Goal: Information Seeking & Learning: Learn about a topic

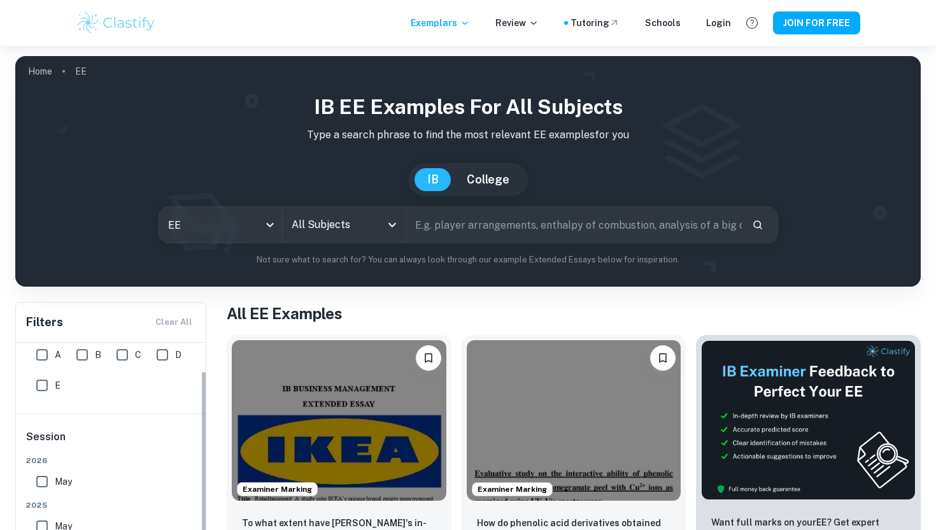
scroll to position [32, 0]
click at [38, 358] on input "A" at bounding box center [41, 355] width 25 height 25
checkbox input "true"
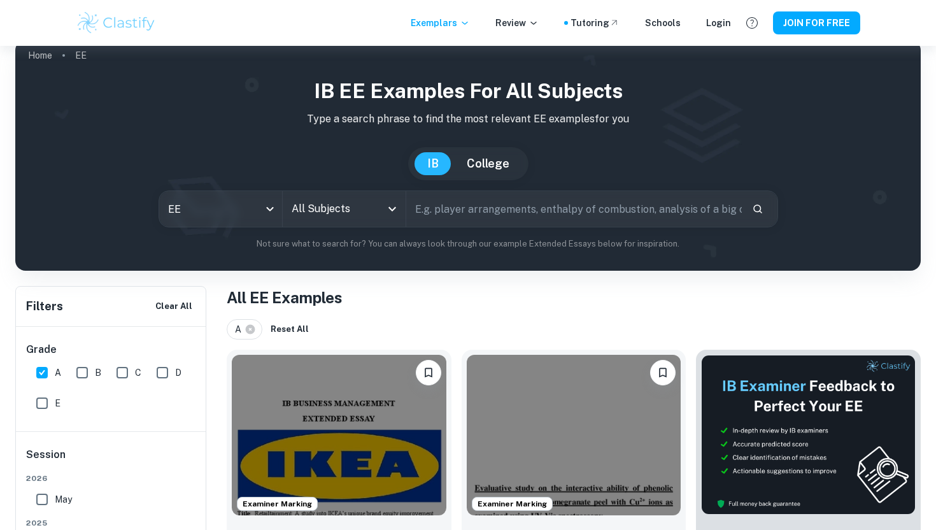
scroll to position [0, 0]
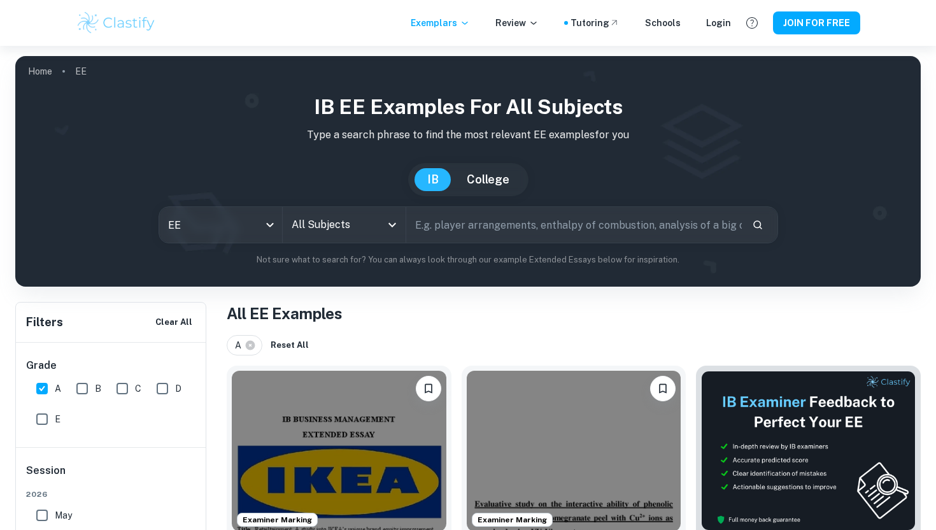
click at [390, 234] on div "All Subjects" at bounding box center [344, 225] width 123 height 36
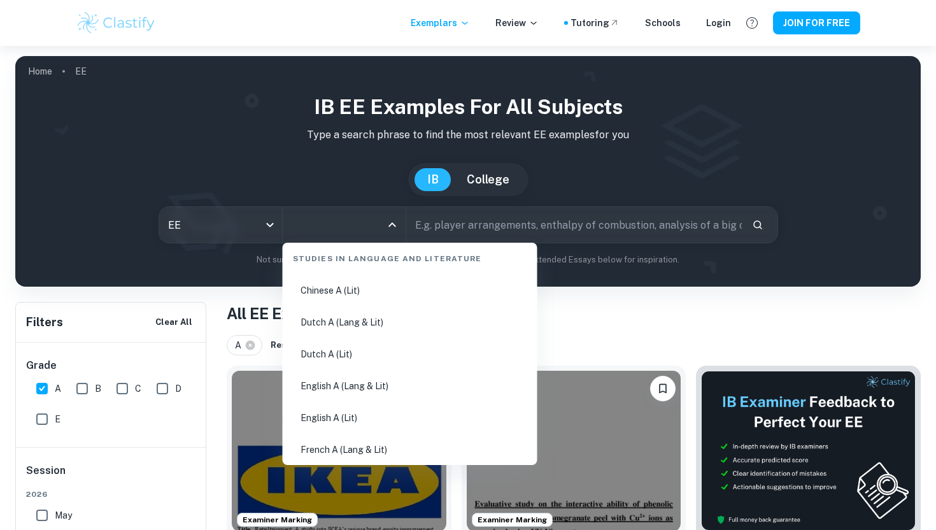
scroll to position [130, 0]
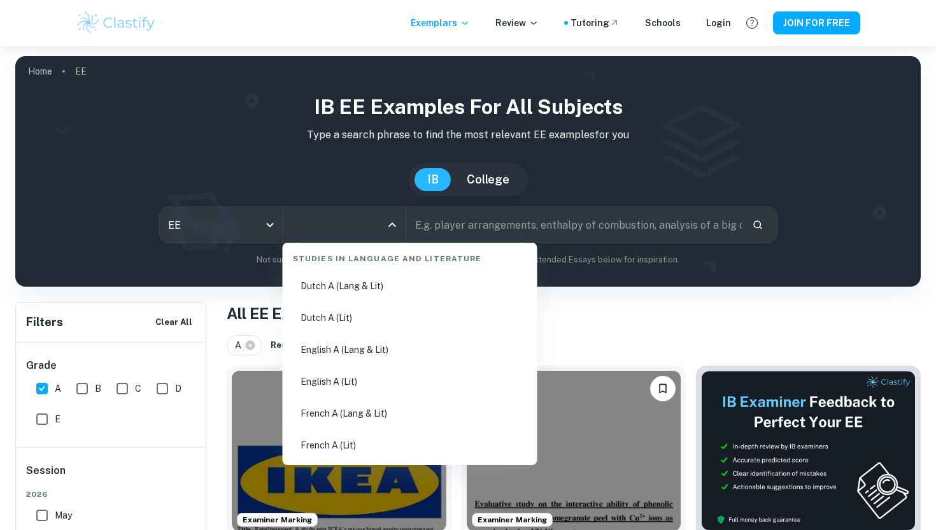
click at [393, 356] on li "English A (Lang & Lit)" at bounding box center [410, 349] width 244 height 29
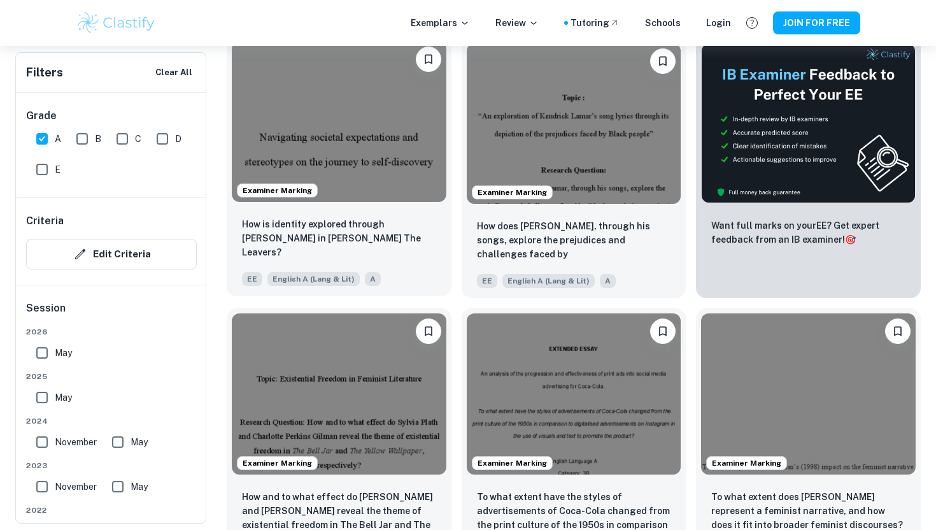
scroll to position [330, 0]
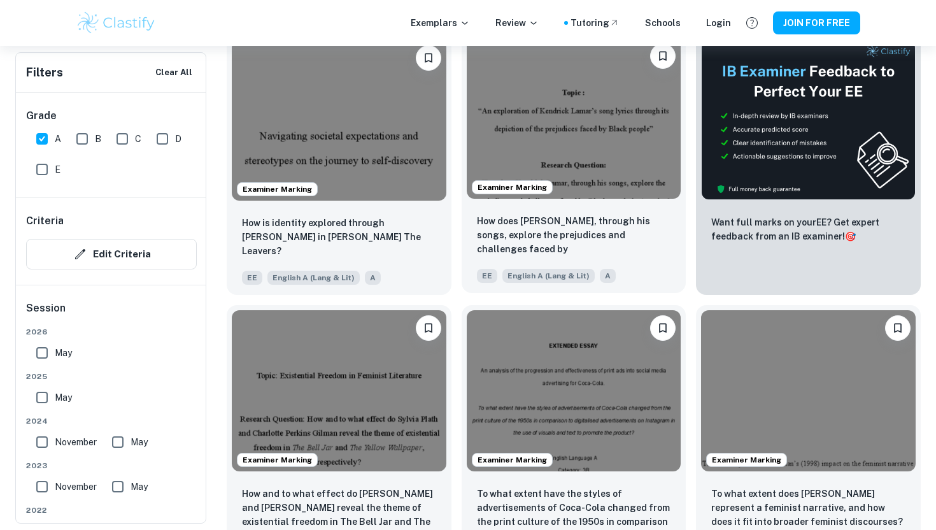
click at [600, 205] on div "How does [PERSON_NAME], through his songs, explore the prejudices and challenge…" at bounding box center [573, 248] width 225 height 89
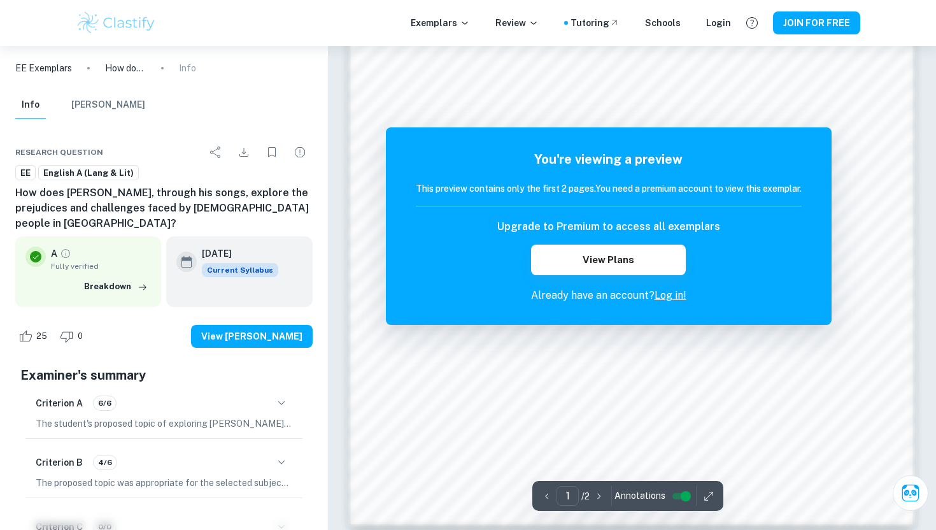
scroll to position [1076, 0]
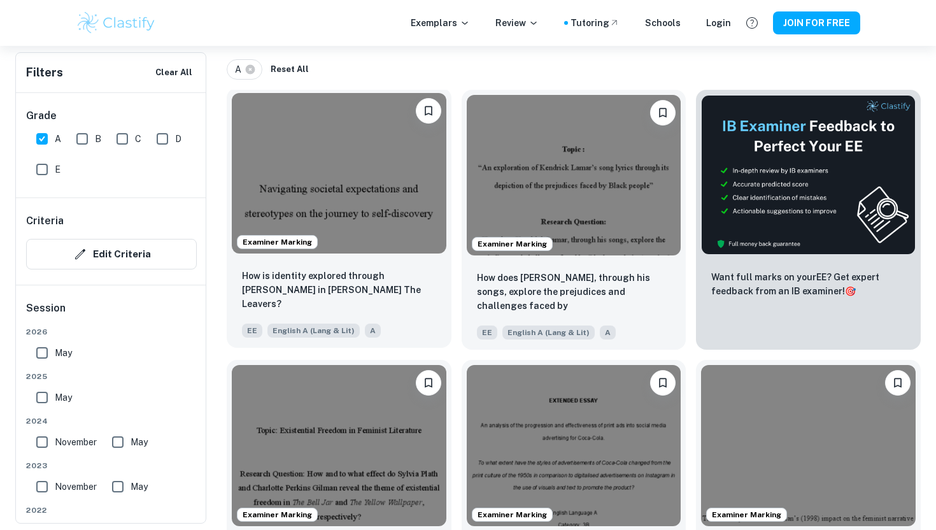
scroll to position [273, 0]
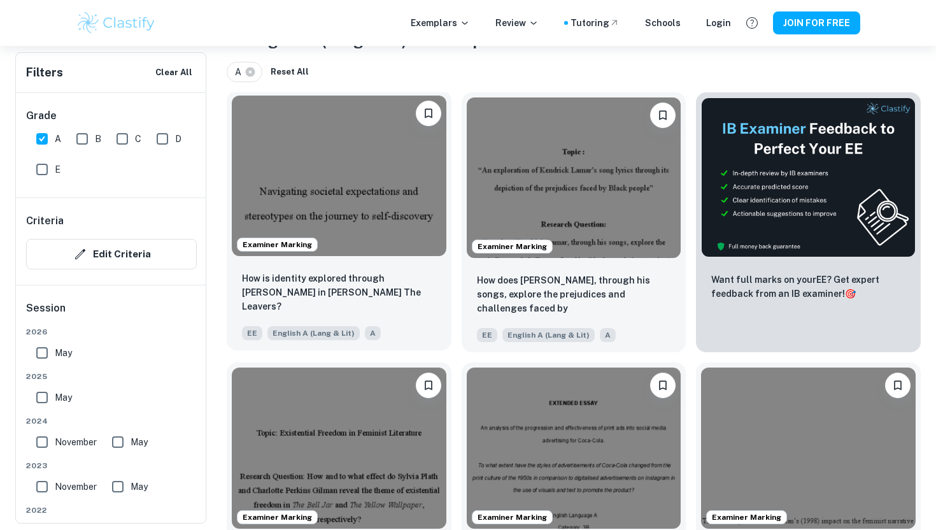
click at [362, 185] on img at bounding box center [339, 175] width 214 height 160
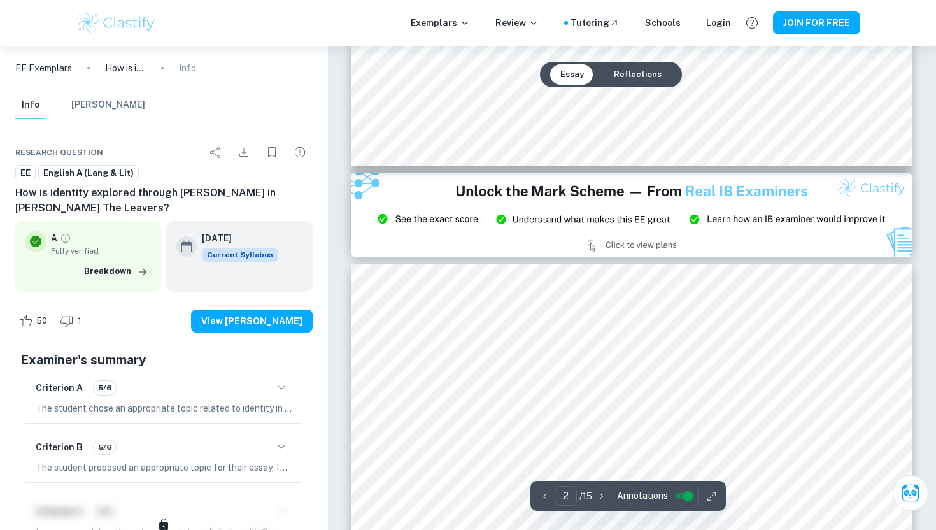
type input "3"
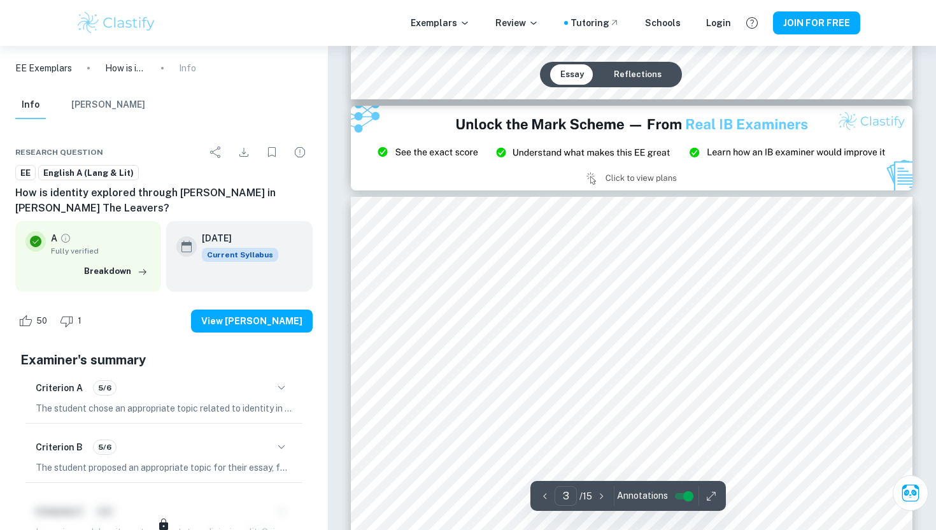
scroll to position [1643, 0]
